Goal: Task Accomplishment & Management: Use online tool/utility

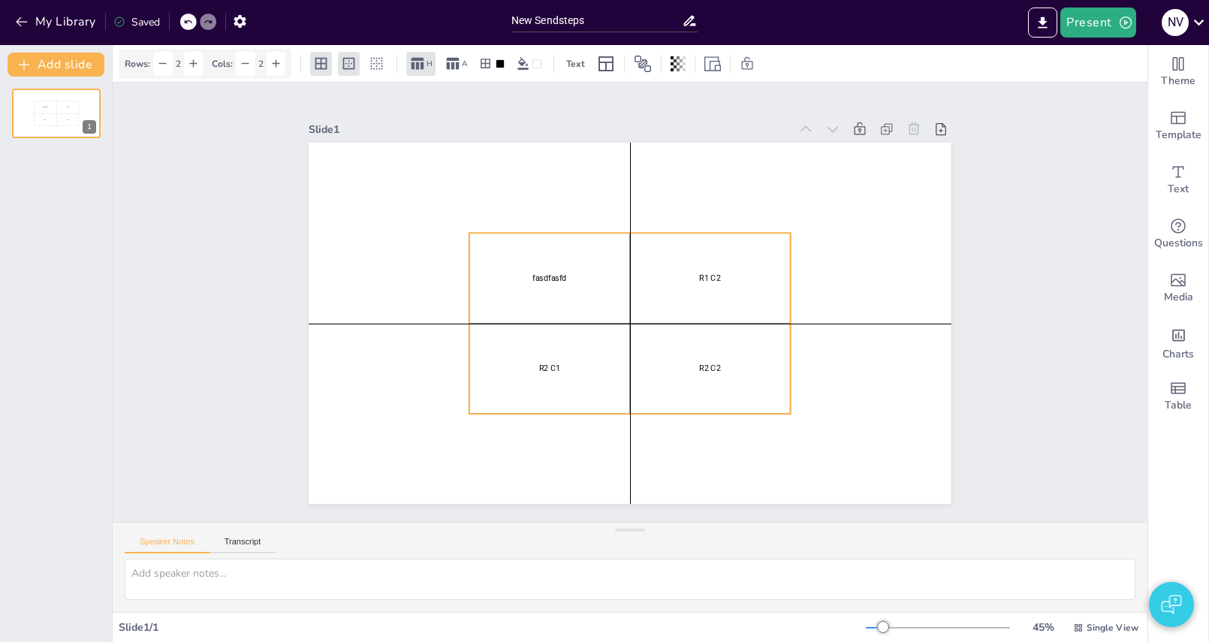
click at [626, 277] on p "fasdfasfd" at bounding box center [549, 278] width 155 height 11
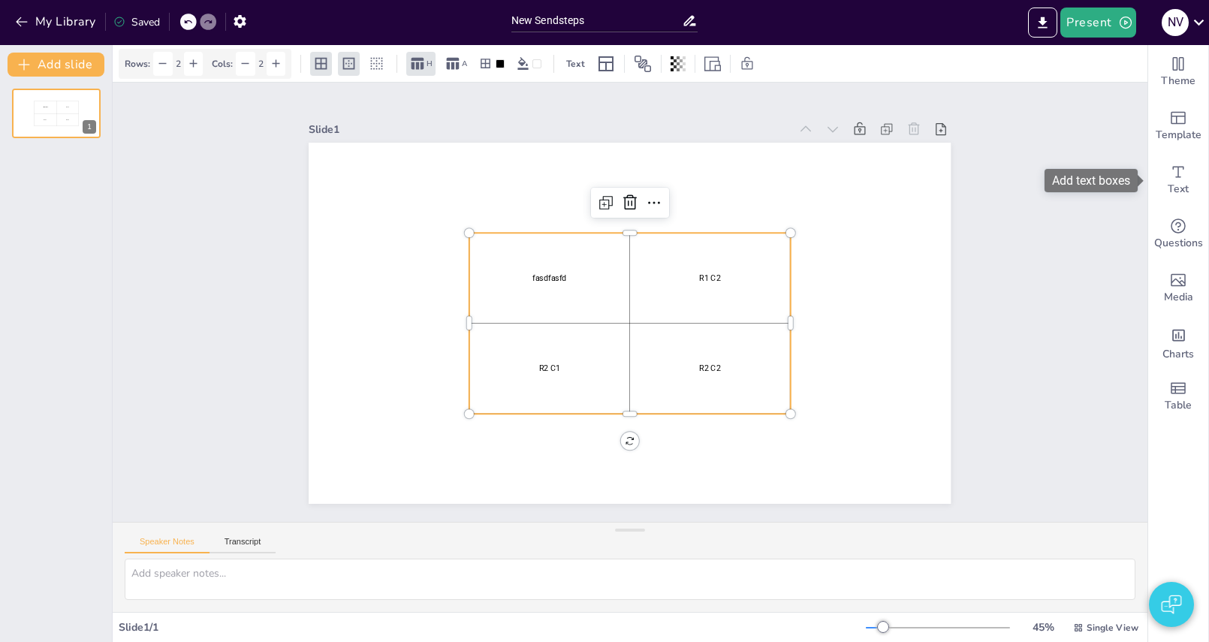
drag, startPoint x: 1195, startPoint y: 161, endPoint x: 1147, endPoint y: 170, distance: 48.9
click at [1195, 162] on div "Text" at bounding box center [1178, 180] width 60 height 54
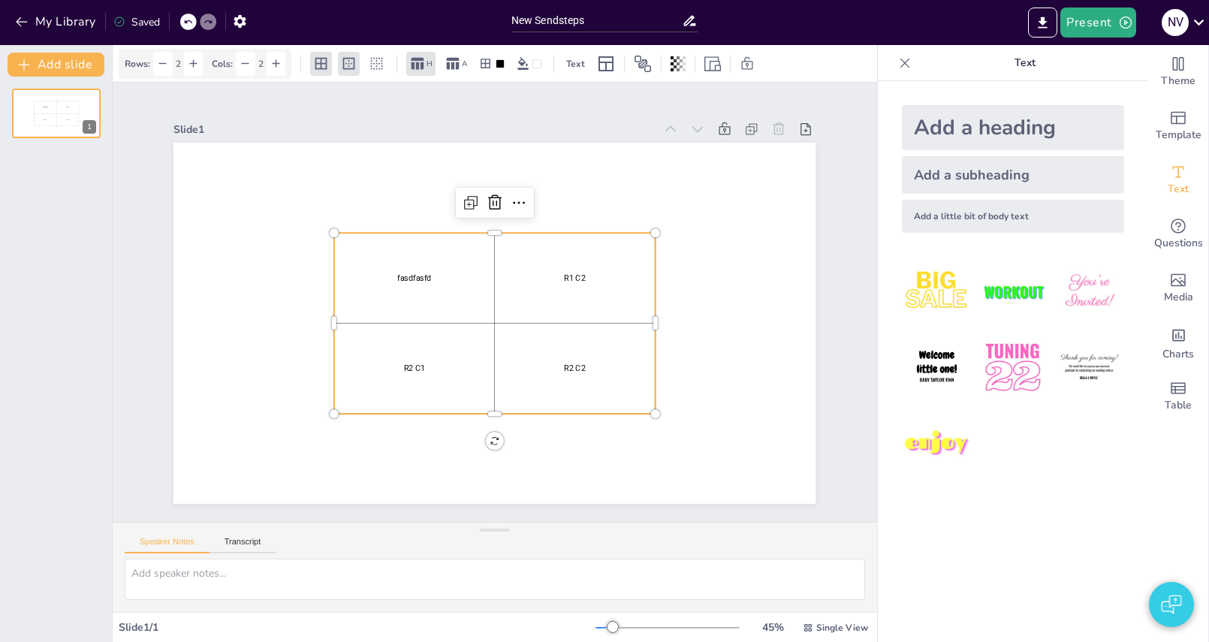
click at [970, 124] on div "Add a heading" at bounding box center [1013, 127] width 222 height 45
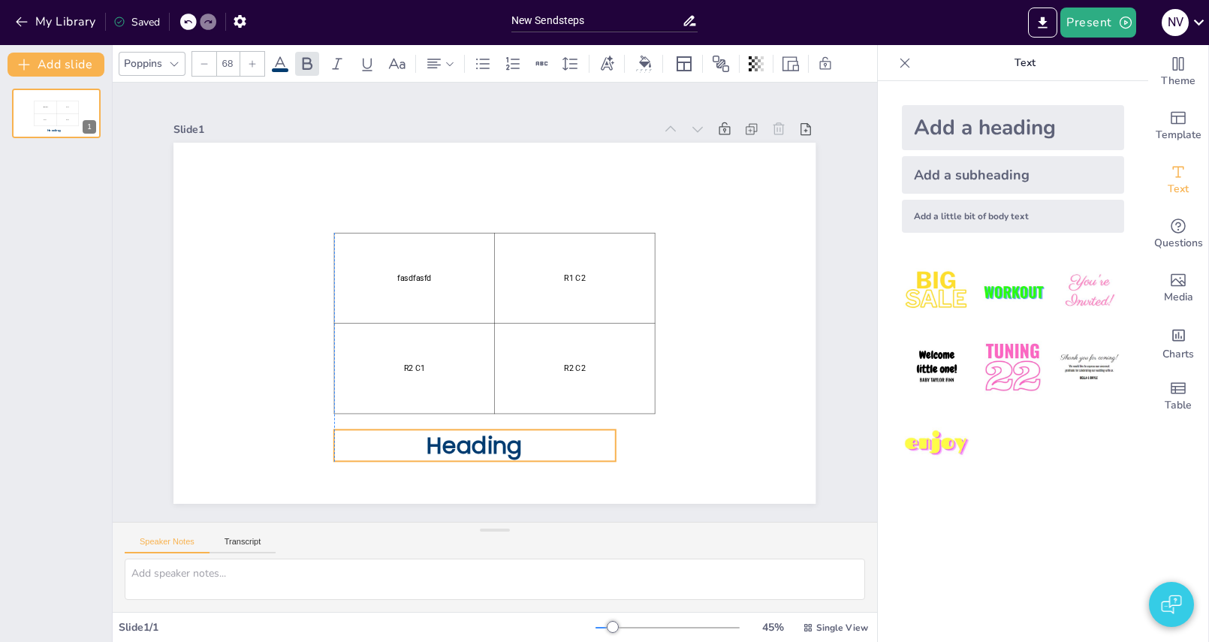
drag, startPoint x: 569, startPoint y: 317, endPoint x: 551, endPoint y: 439, distance: 123.6
click at [551, 439] on p "Heading" at bounding box center [474, 446] width 281 height 32
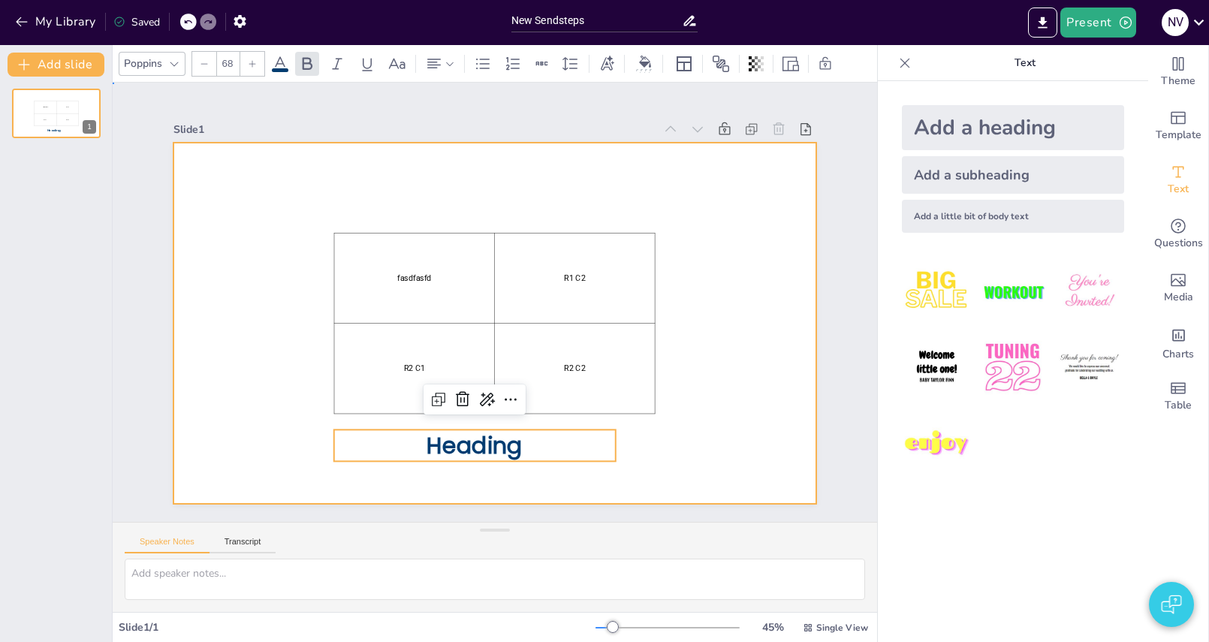
click at [727, 438] on div at bounding box center [494, 323] width 642 height 361
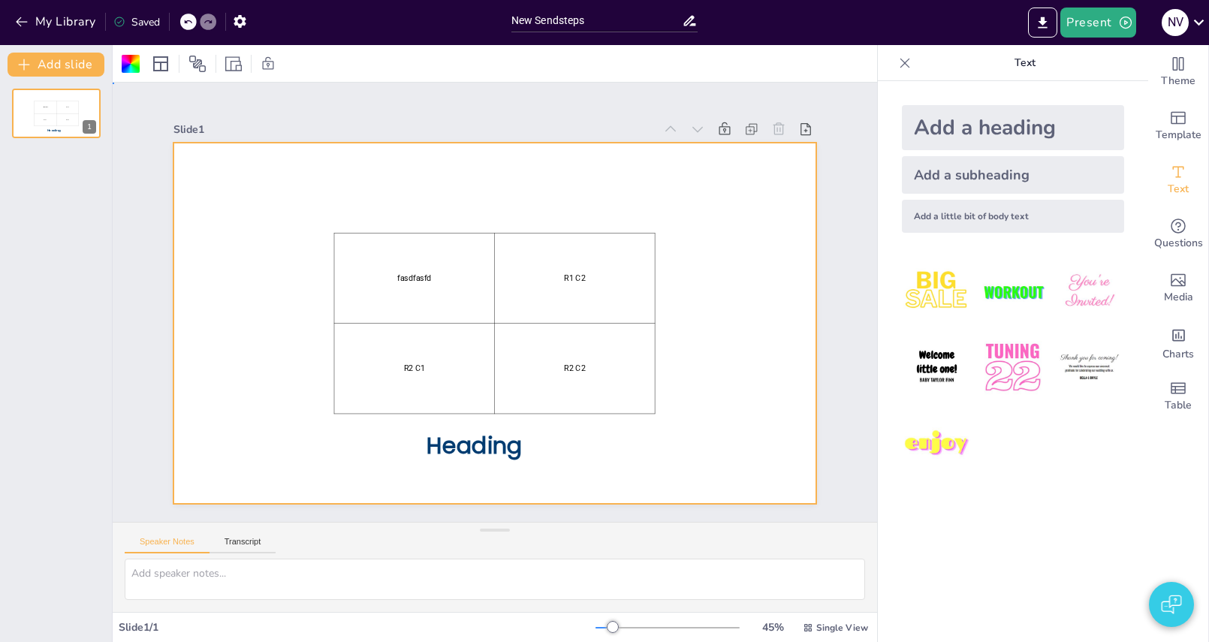
click at [504, 427] on div at bounding box center [494, 323] width 642 height 361
click at [504, 445] on span "Heading" at bounding box center [474, 446] width 95 height 32
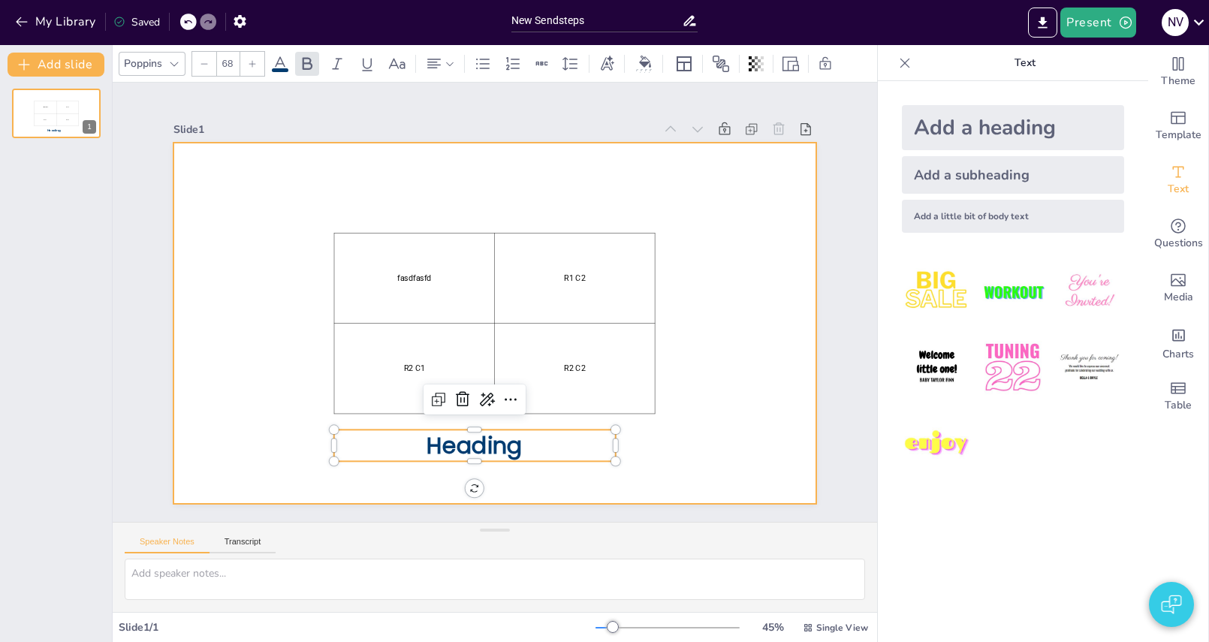
click at [753, 291] on div at bounding box center [494, 323] width 642 height 361
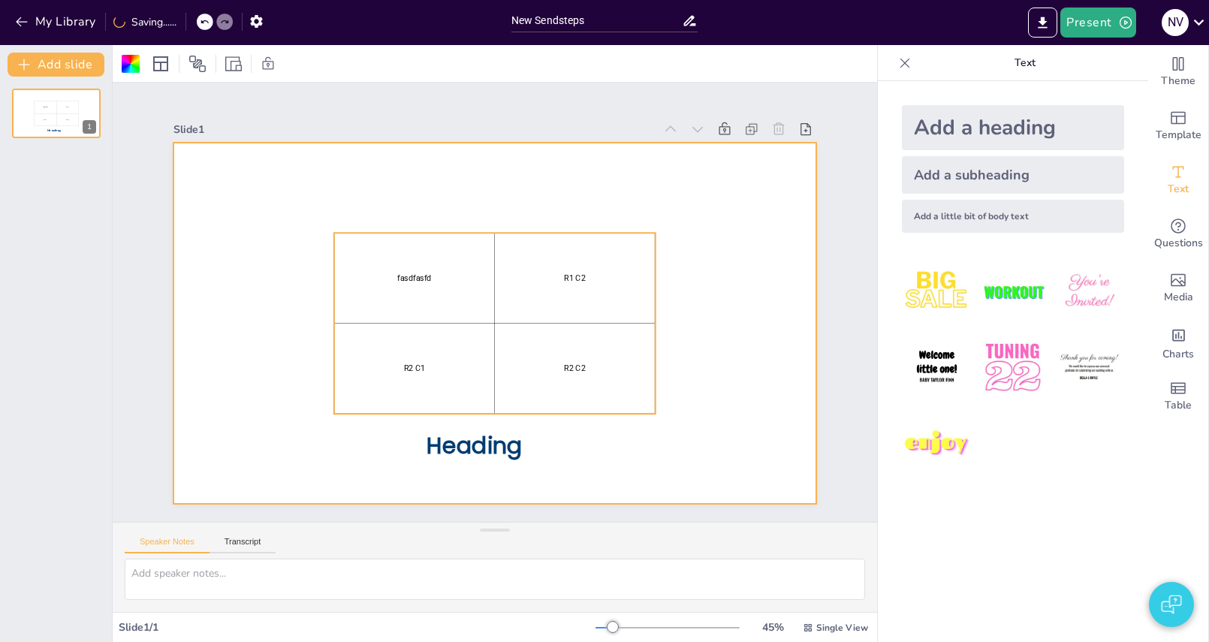
click at [632, 281] on p "R1 C2" at bounding box center [575, 278] width 155 height 11
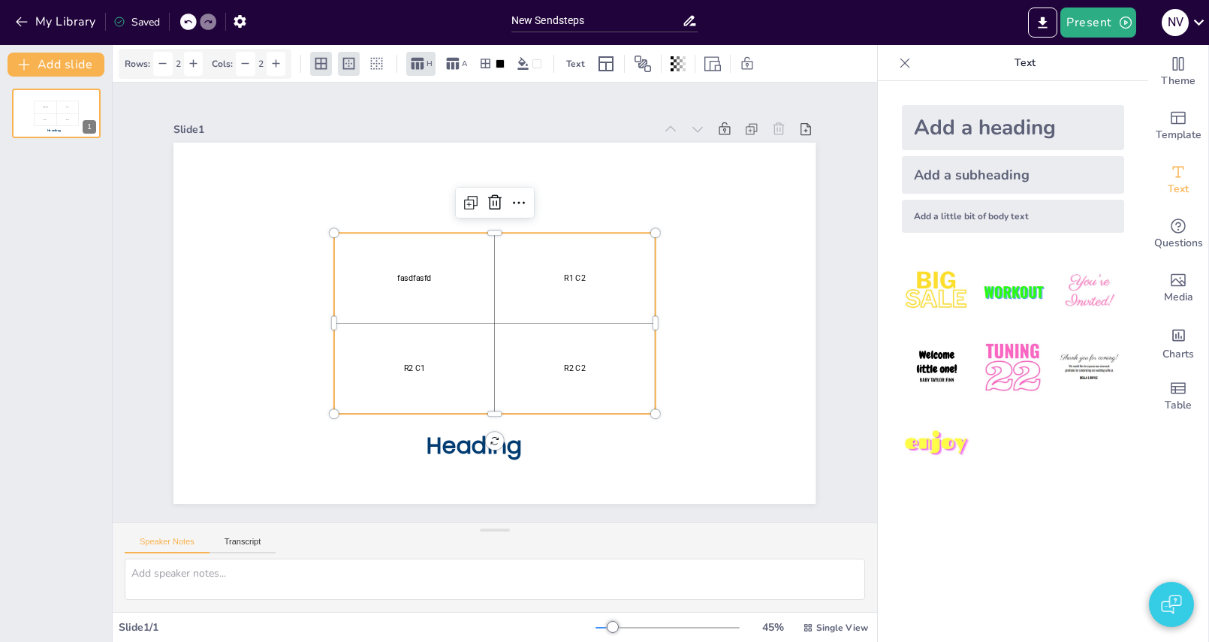
click at [908, 65] on icon at bounding box center [904, 63] width 15 height 15
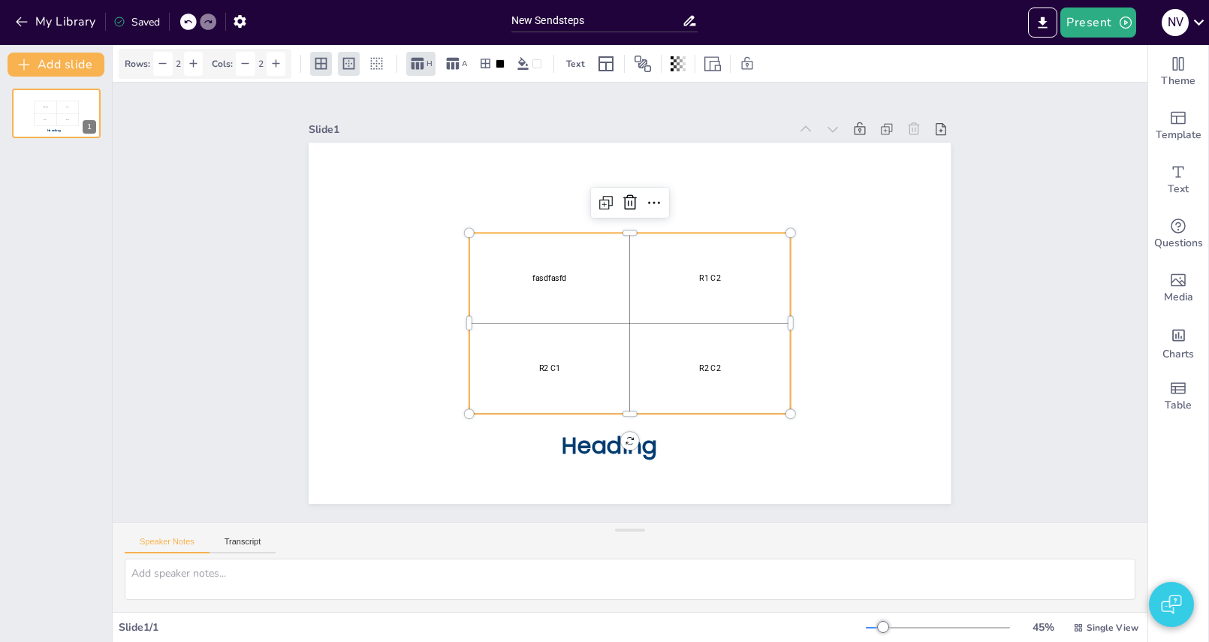
click at [1076, 208] on div "Slide 1 fasdfasfd R1 C2 R2 C1 R2 C2 Heading" at bounding box center [630, 302] width 1035 height 439
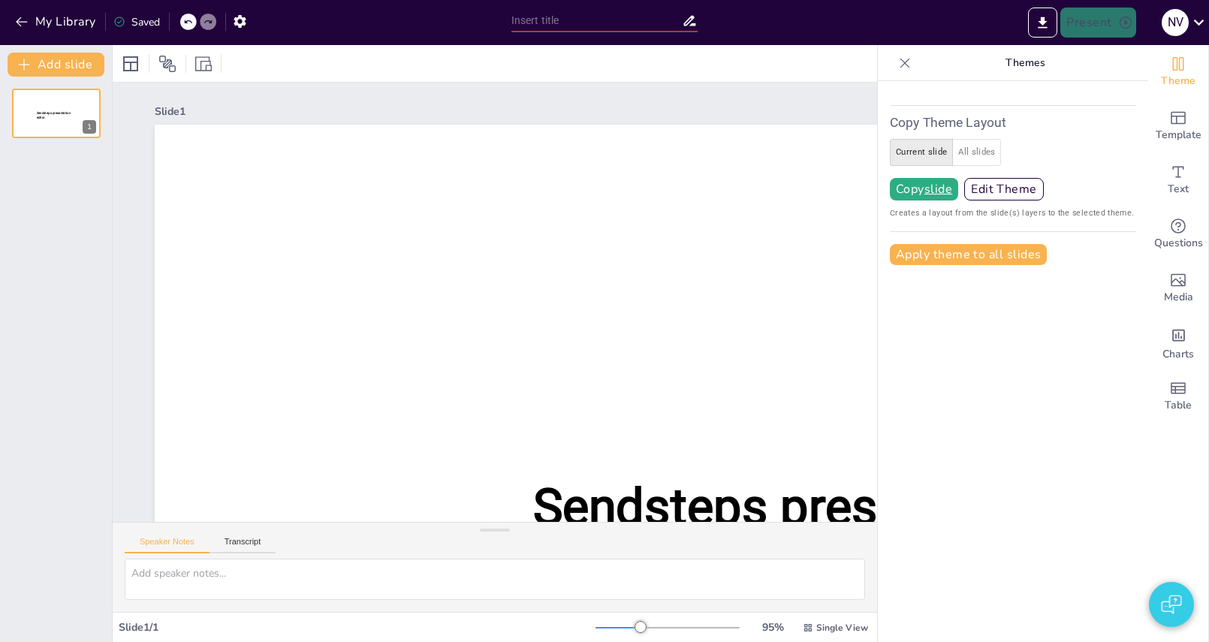
type input "New Sendsteps"
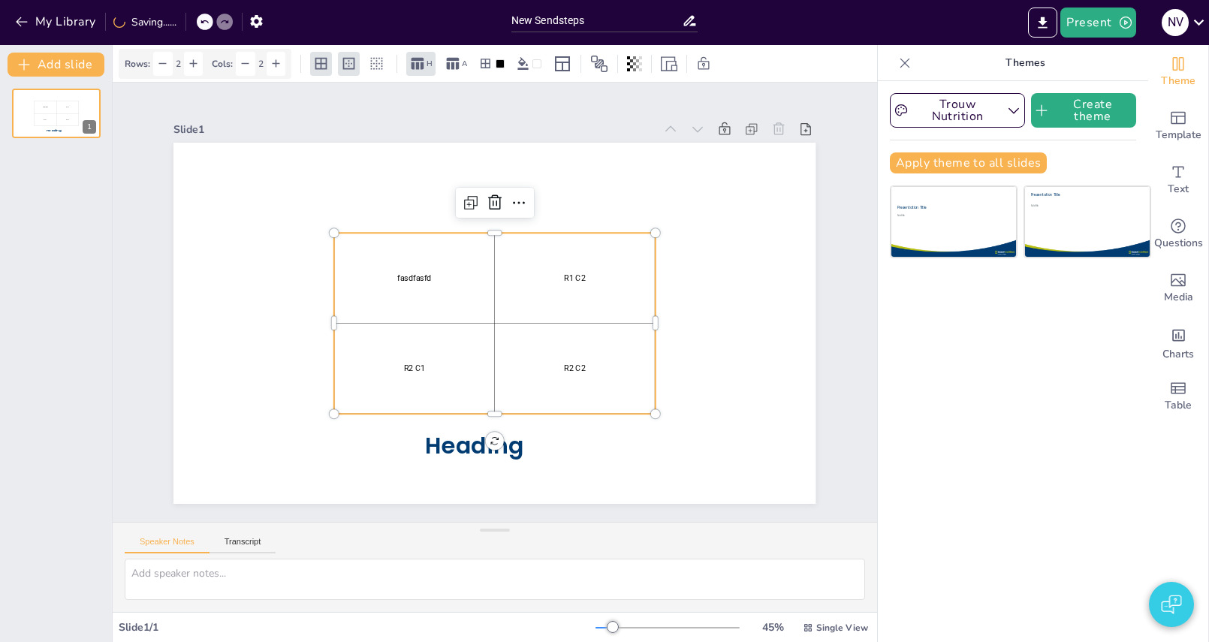
click at [543, 249] on div "R1 C2" at bounding box center [575, 278] width 155 height 85
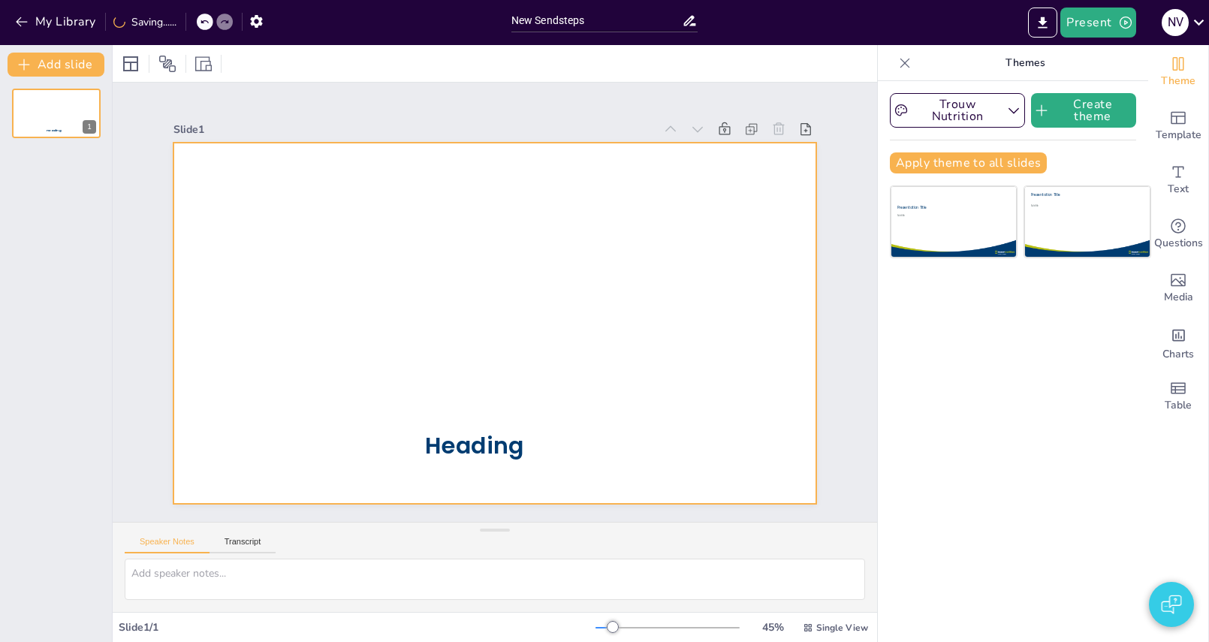
click at [593, 325] on div at bounding box center [494, 323] width 642 height 361
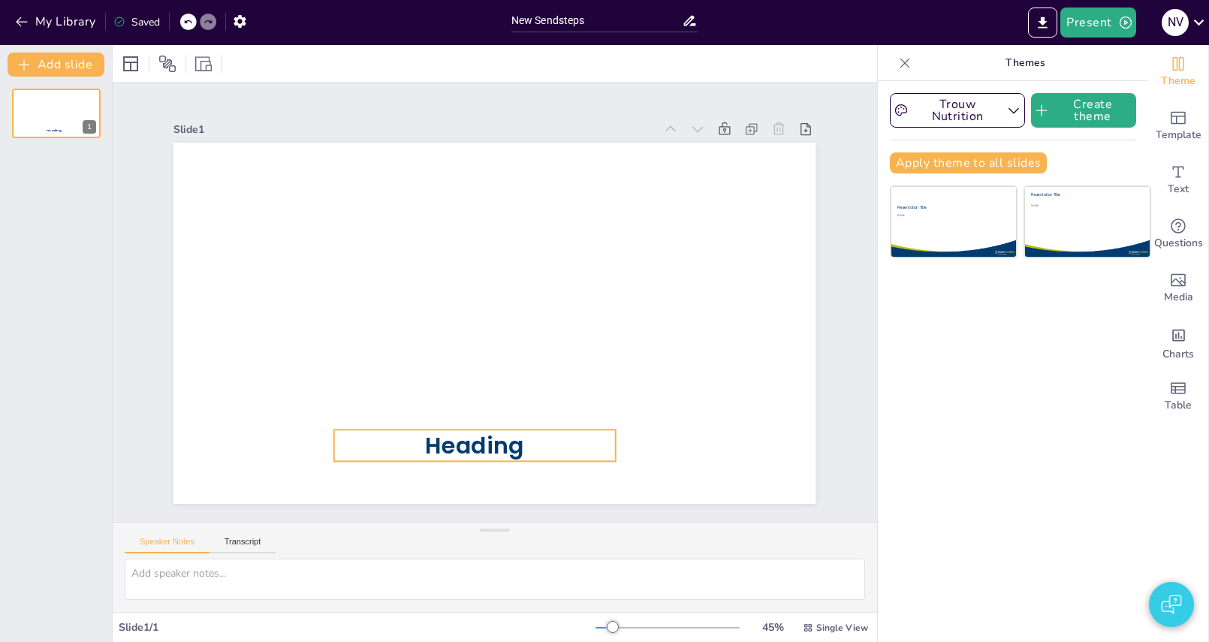
click at [484, 439] on span "Heading" at bounding box center [475, 446] width 98 height 32
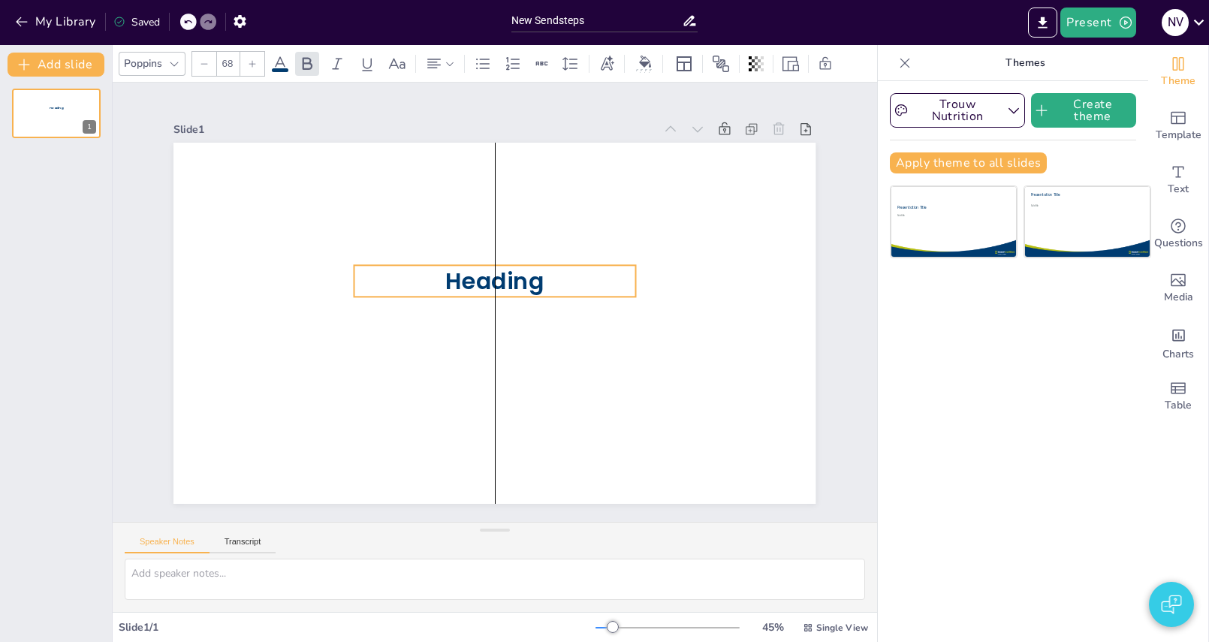
drag, startPoint x: 547, startPoint y: 400, endPoint x: 569, endPoint y: 277, distance: 124.5
click at [569, 277] on p "Heading" at bounding box center [494, 281] width 281 height 32
click at [909, 68] on icon at bounding box center [904, 63] width 15 height 15
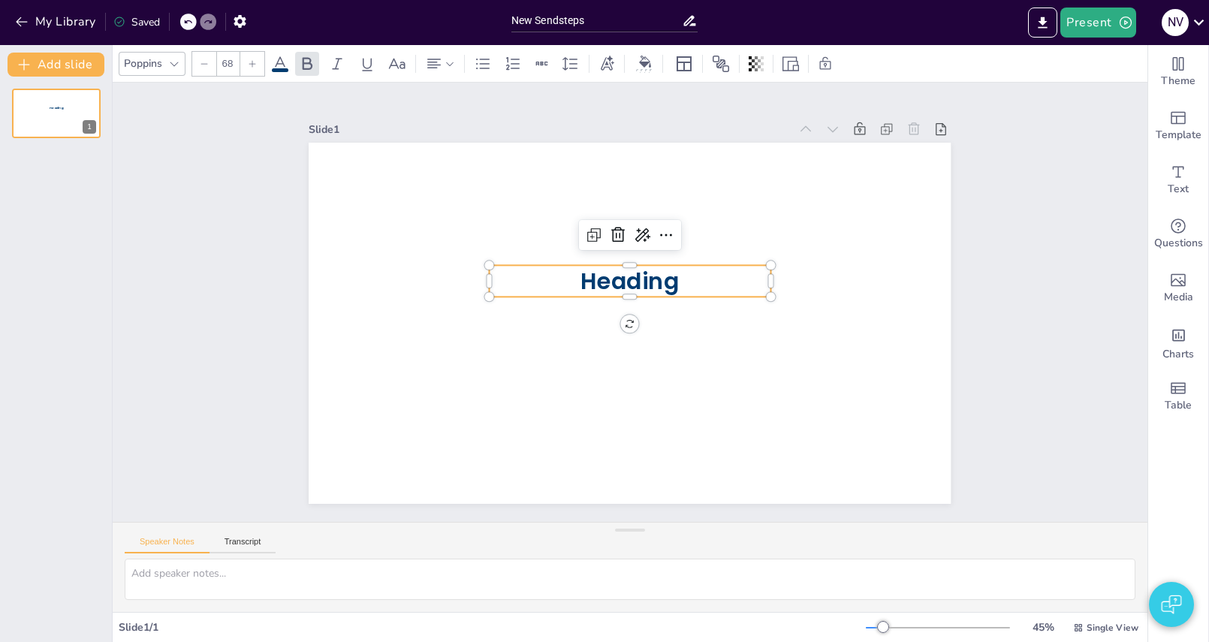
click at [732, 288] on p "Heading" at bounding box center [630, 281] width 281 height 32
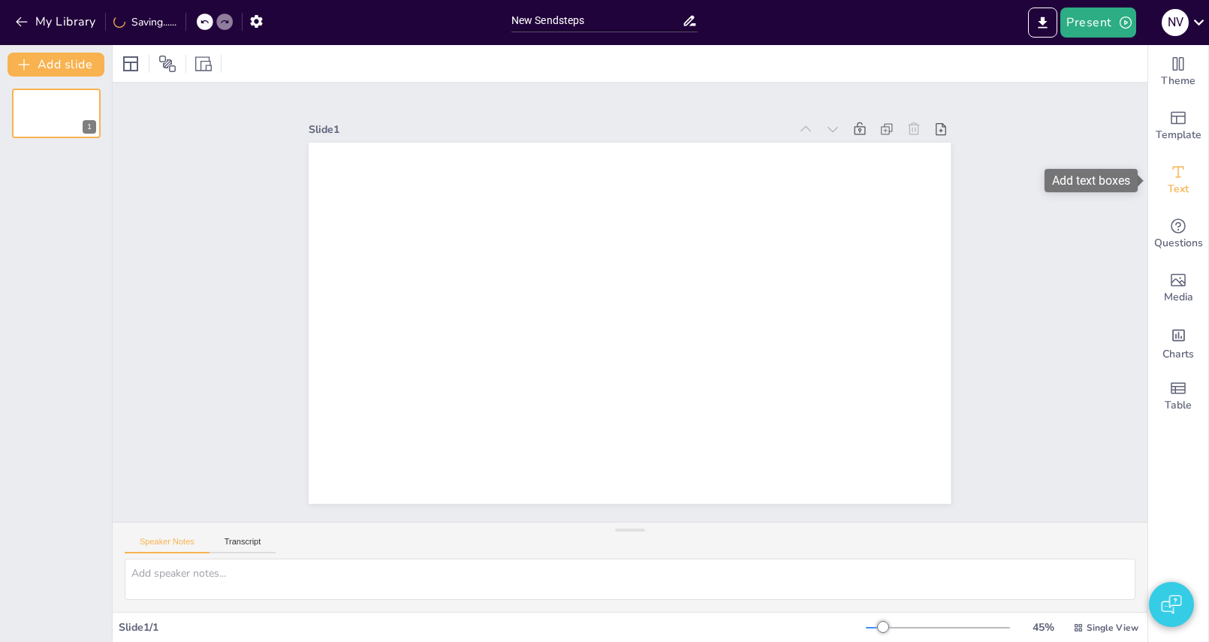
click at [1171, 183] on span "Text" at bounding box center [1178, 189] width 21 height 17
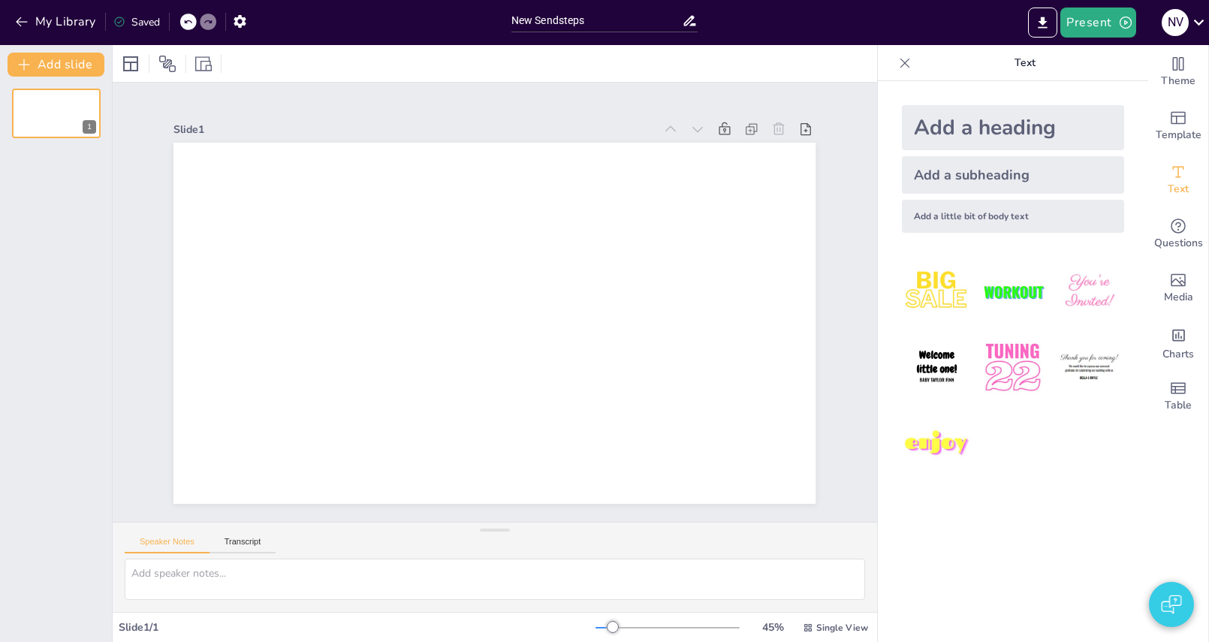
click at [985, 219] on div "Add a little bit of body text" at bounding box center [1013, 216] width 222 height 33
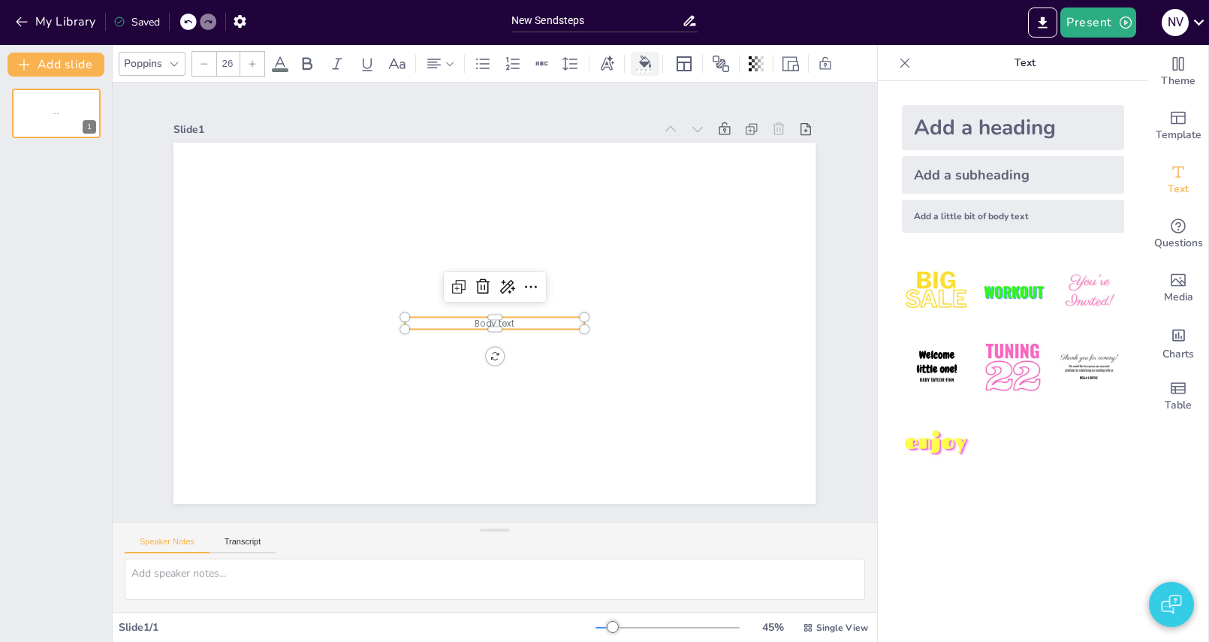
click at [638, 68] on div at bounding box center [645, 64] width 23 height 16
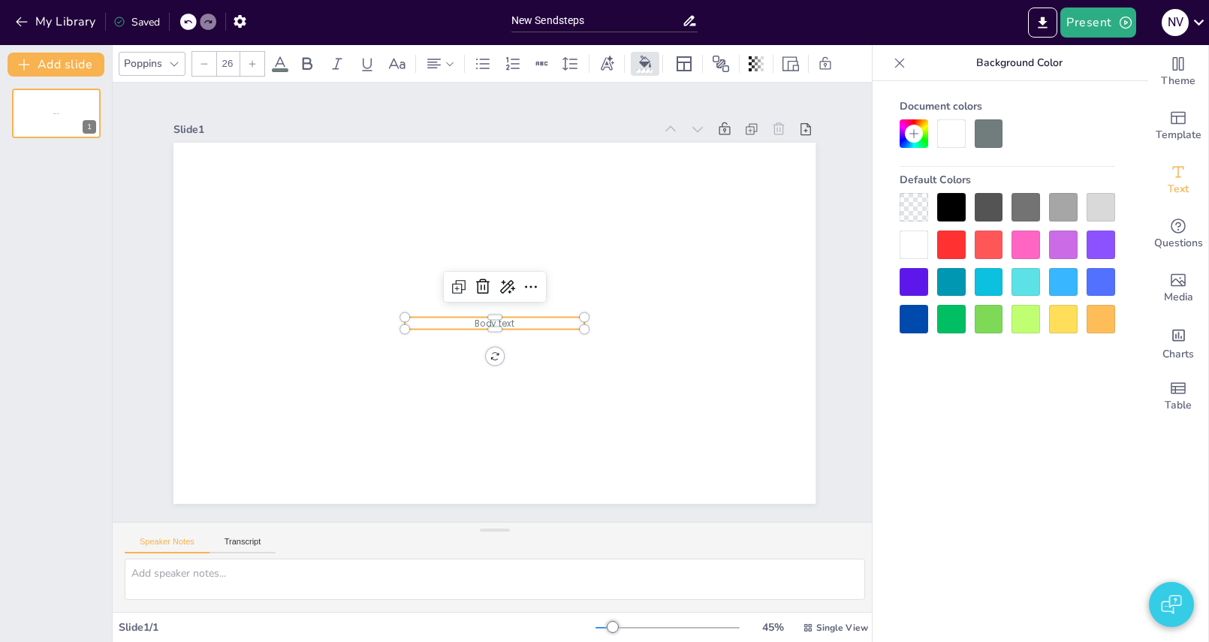
click at [902, 62] on icon at bounding box center [899, 63] width 15 height 15
